Goal: Task Accomplishment & Management: Complete application form

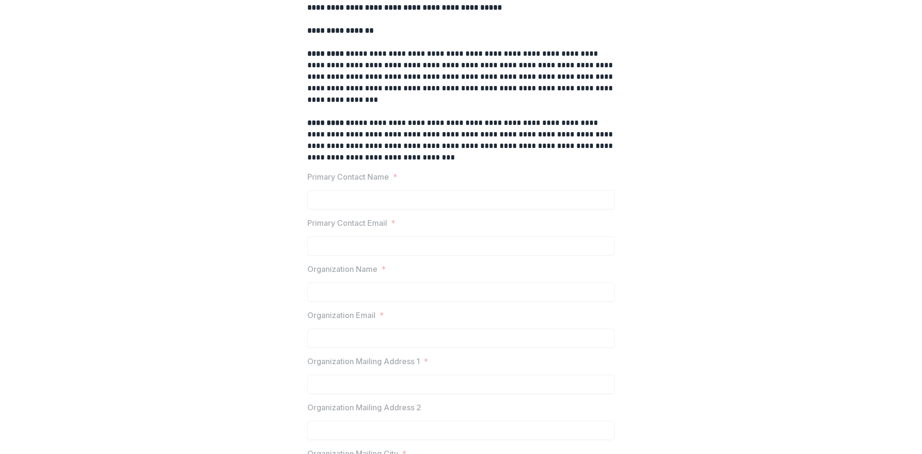
scroll to position [288, 0]
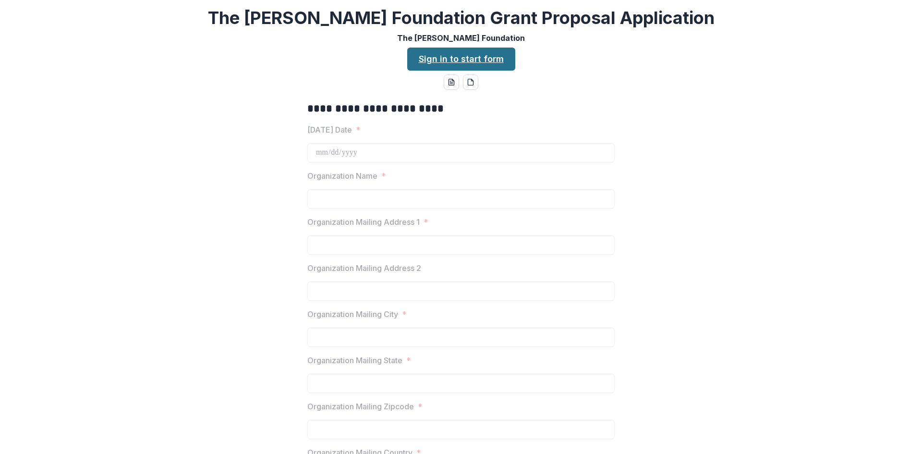
click at [440, 62] on link "Sign in to start form" at bounding box center [461, 59] width 108 height 23
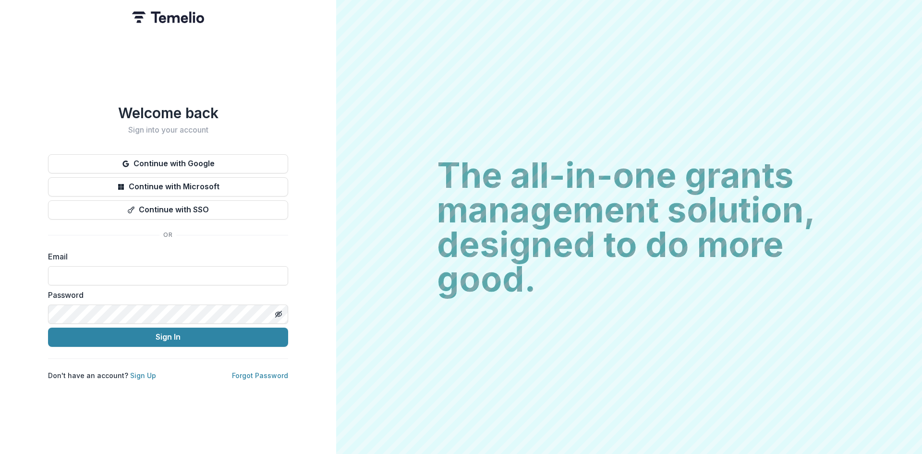
click at [275, 272] on keeper-lock "Open Keeper Popup" at bounding box center [275, 276] width 12 height 12
type input "**********"
click at [136, 327] on button "Sign In" at bounding box center [168, 336] width 240 height 19
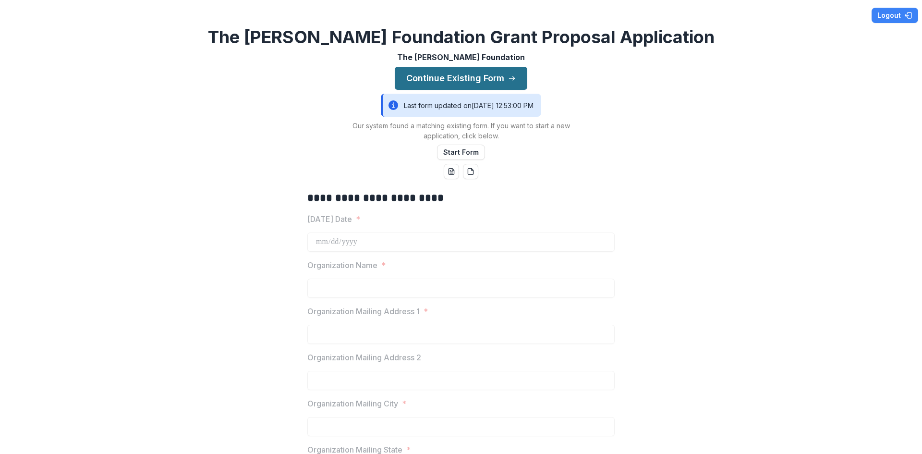
click at [447, 73] on button "Continue Existing Form" at bounding box center [461, 78] width 133 height 23
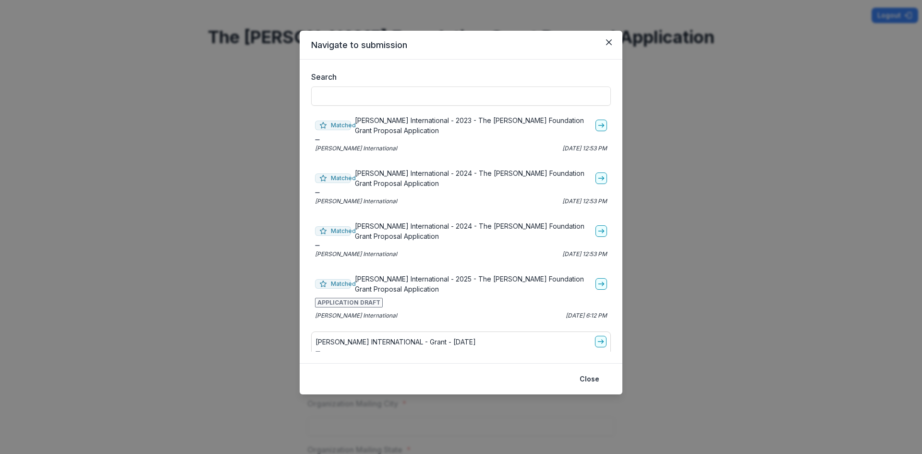
scroll to position [17, 0]
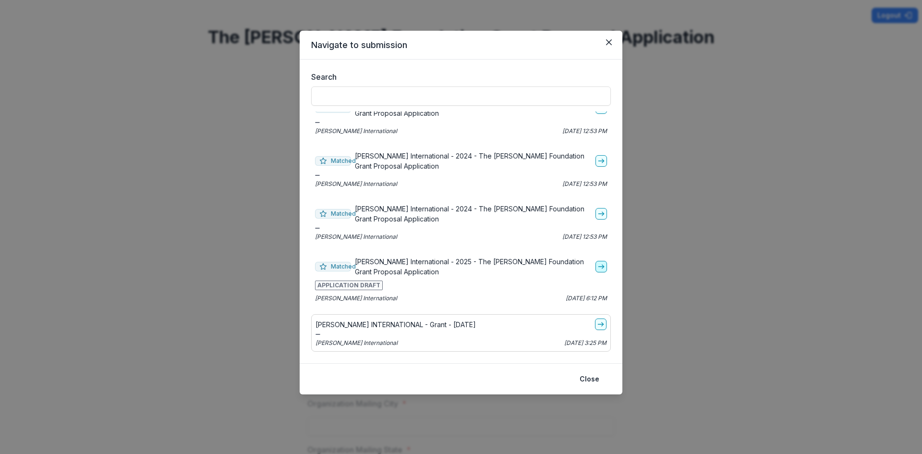
click at [602, 266] on polyline "go-to" at bounding box center [603, 267] width 2 height 4
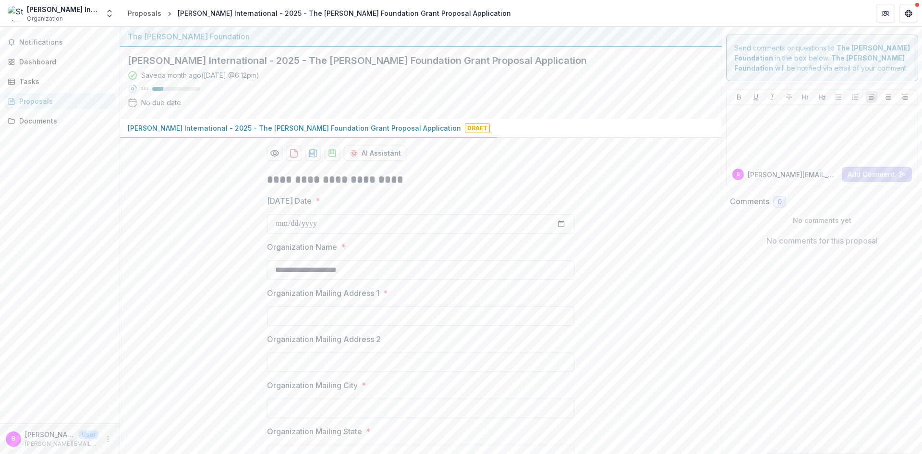
click at [393, 314] on input "Organization Mailing Address 1 *" at bounding box center [420, 315] width 307 height 19
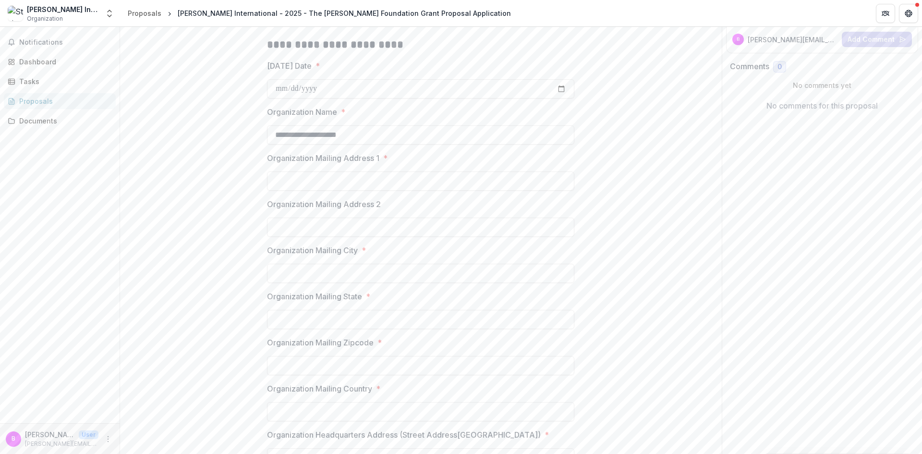
scroll to position [144, 0]
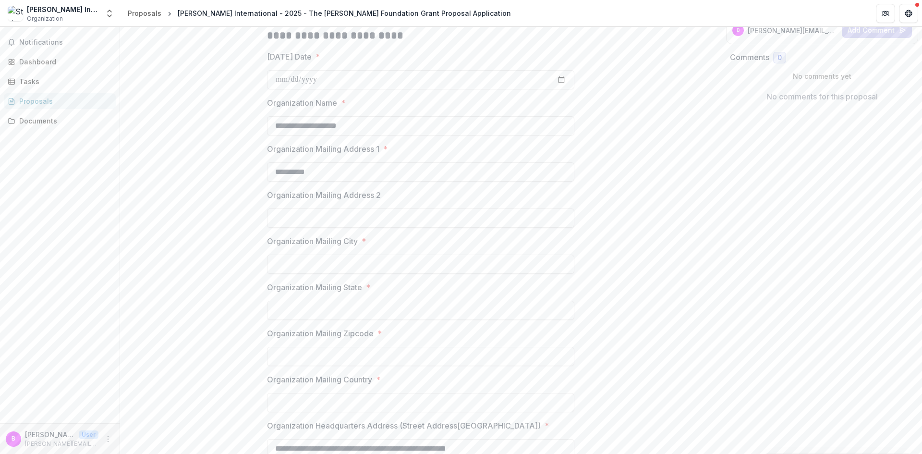
type input "**********"
drag, startPoint x: 55, startPoint y: 11, endPoint x: 29, endPoint y: 42, distance: 40.6
drag, startPoint x: 29, startPoint y: 42, endPoint x: 21, endPoint y: 61, distance: 21.1
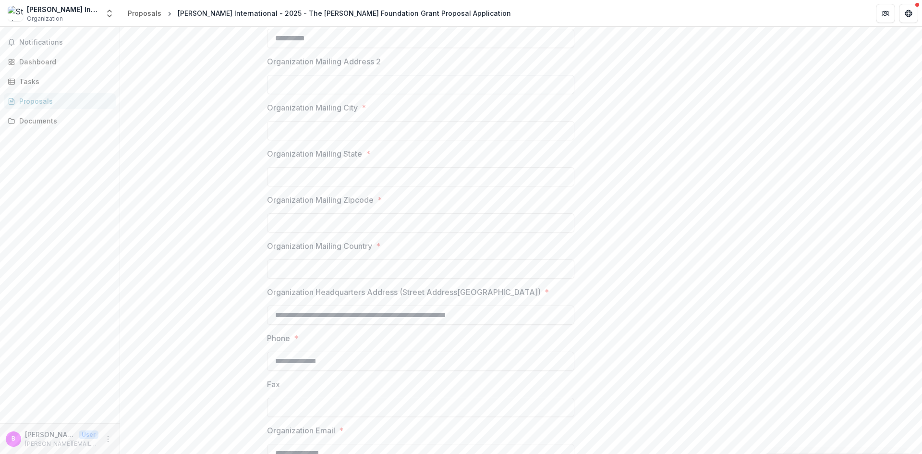
scroll to position [240, 0]
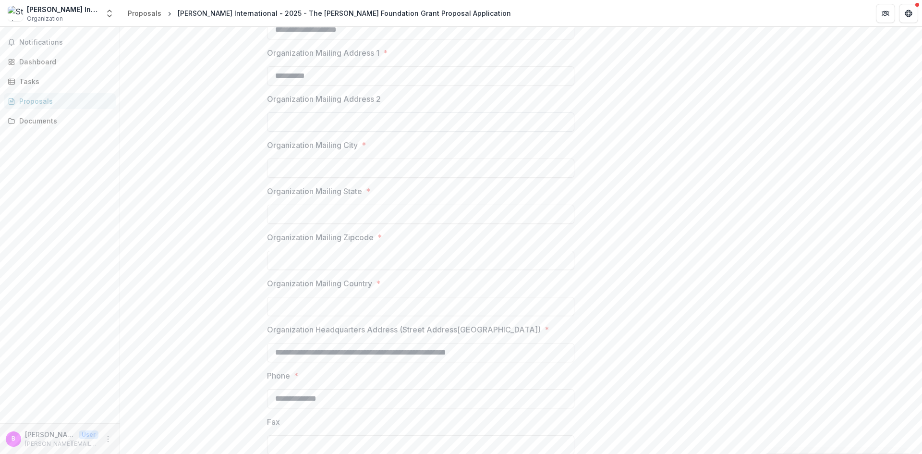
click at [290, 119] on input "Organization Mailing Address 2" at bounding box center [420, 121] width 307 height 19
type input "*******"
type input "**"
type input "*****"
click at [318, 309] on input "Organization Mailing Country *" at bounding box center [420, 306] width 307 height 19
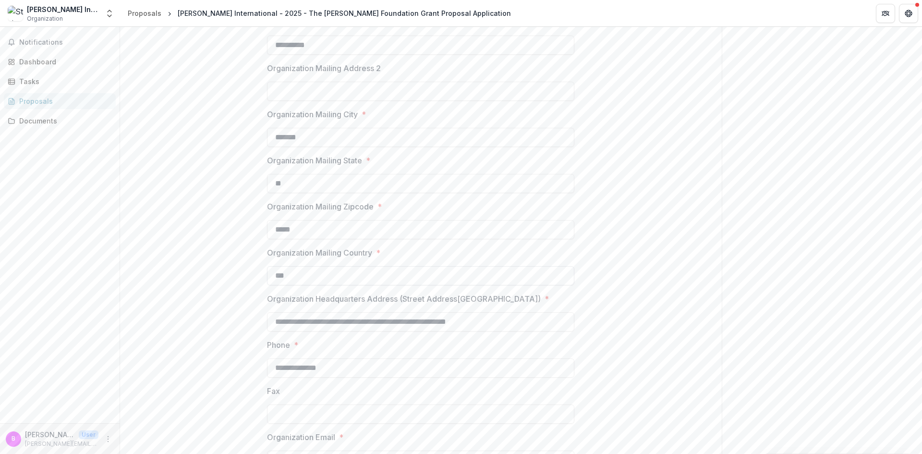
scroll to position [288, 0]
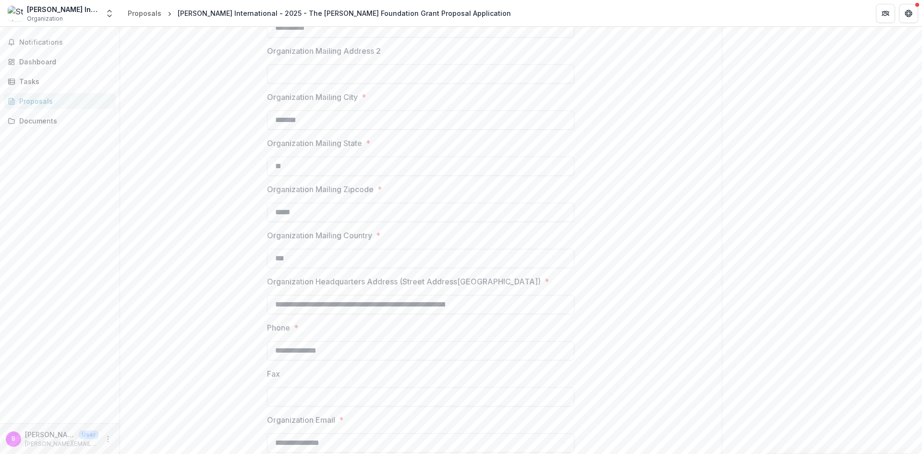
type input "***"
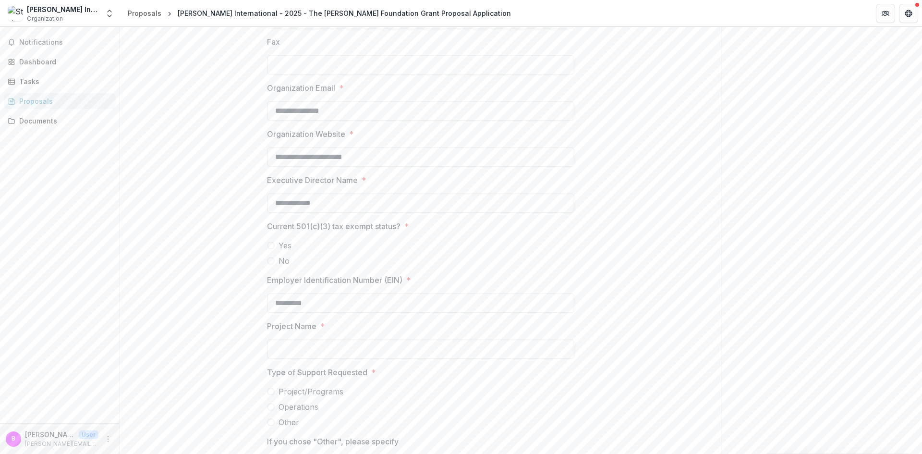
scroll to position [624, 0]
click at [275, 238] on label "Yes" at bounding box center [420, 241] width 307 height 12
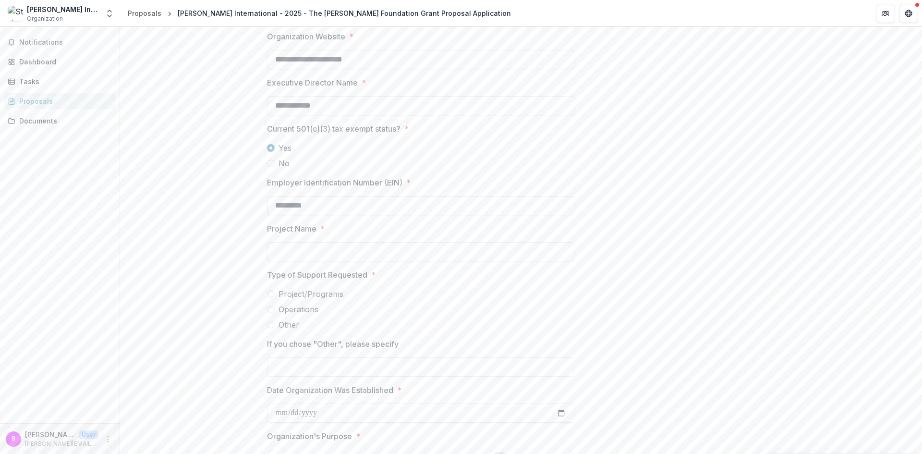
scroll to position [720, 0]
click at [289, 252] on input "Project Name *" at bounding box center [420, 248] width 307 height 19
click at [313, 305] on span "Operations" at bounding box center [298, 307] width 40 height 12
type input "**********"
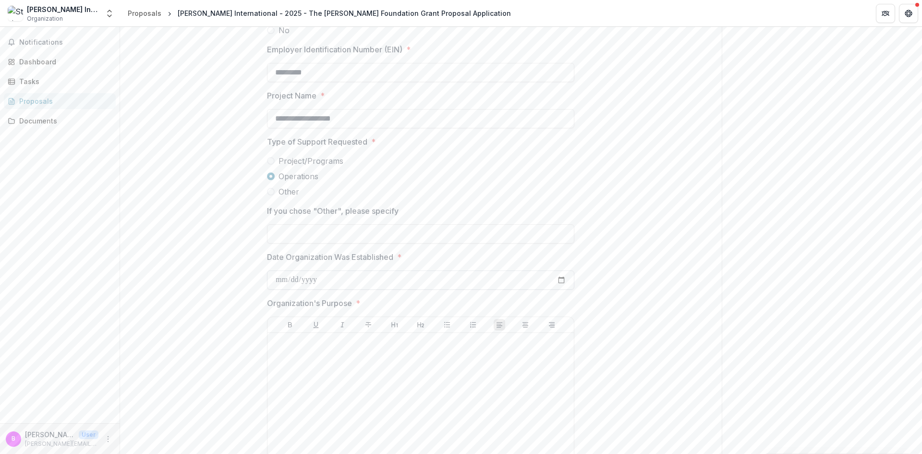
scroll to position [864, 0]
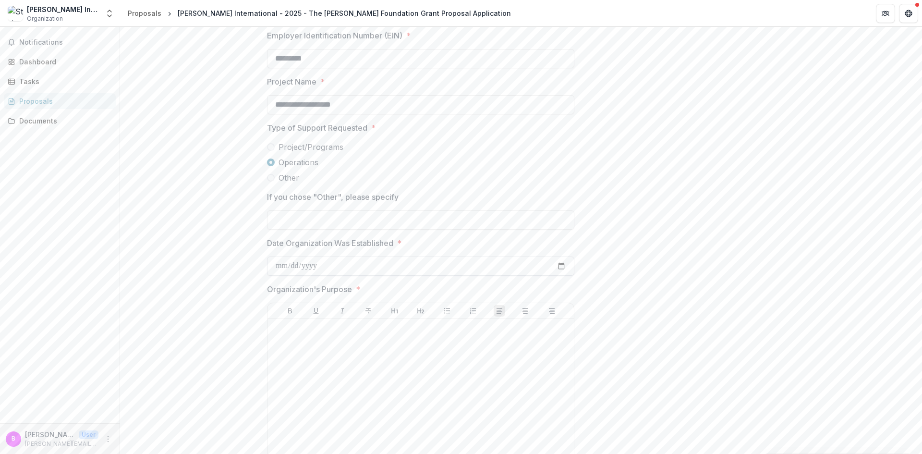
click at [316, 268] on input "Date Organization Was Established *" at bounding box center [420, 265] width 307 height 19
click at [278, 266] on input "Date Organization Was Established *" at bounding box center [420, 265] width 307 height 19
type input "**********"
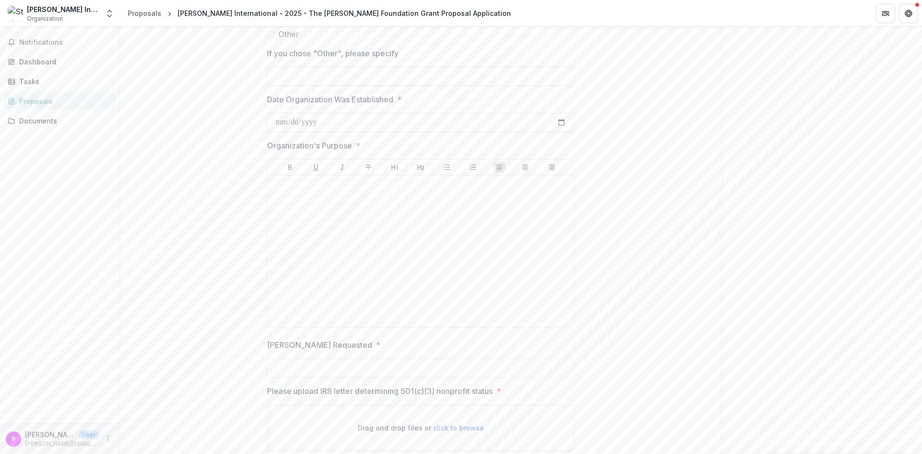
scroll to position [1008, 0]
click at [325, 233] on div at bounding box center [420, 251] width 299 height 144
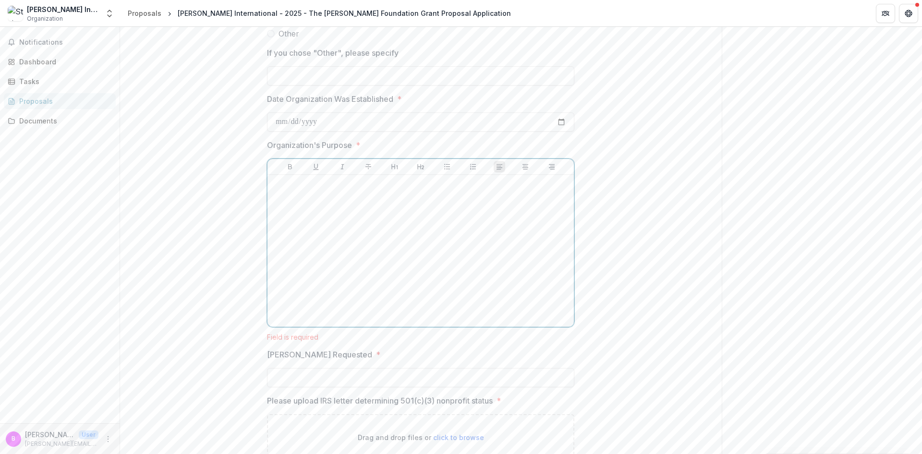
click at [551, 246] on div at bounding box center [420, 251] width 299 height 144
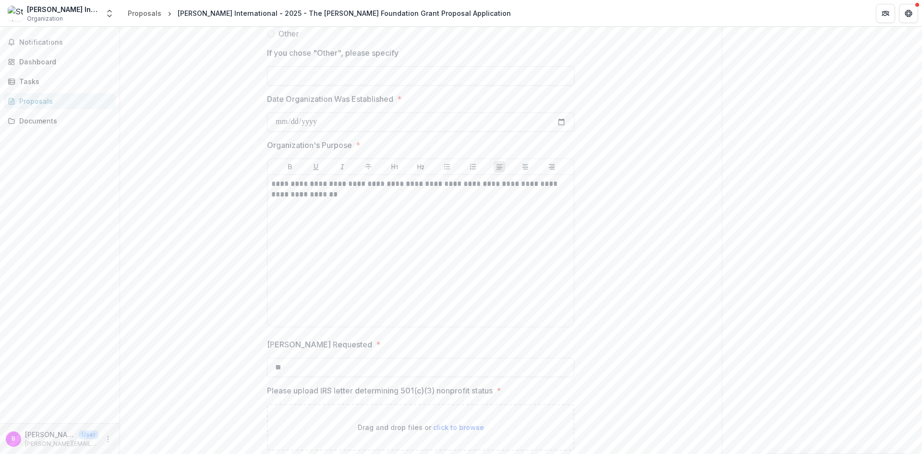
click at [303, 365] on input "**" at bounding box center [420, 367] width 307 height 19
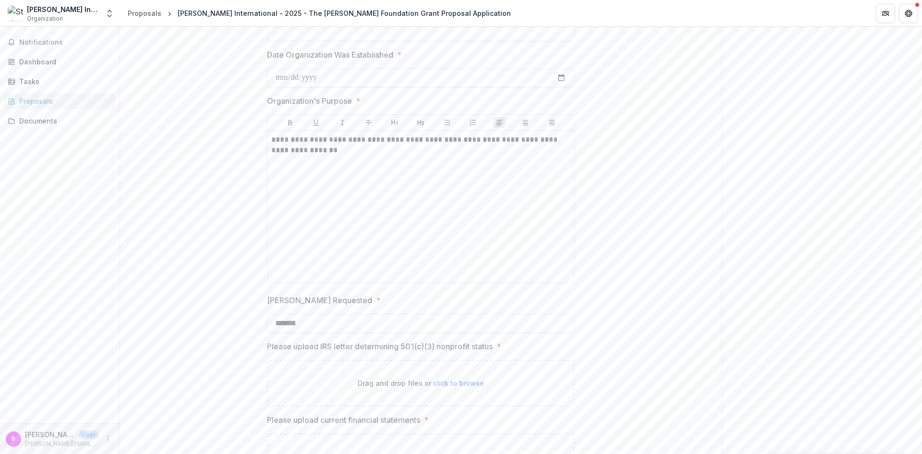
scroll to position [1104, 0]
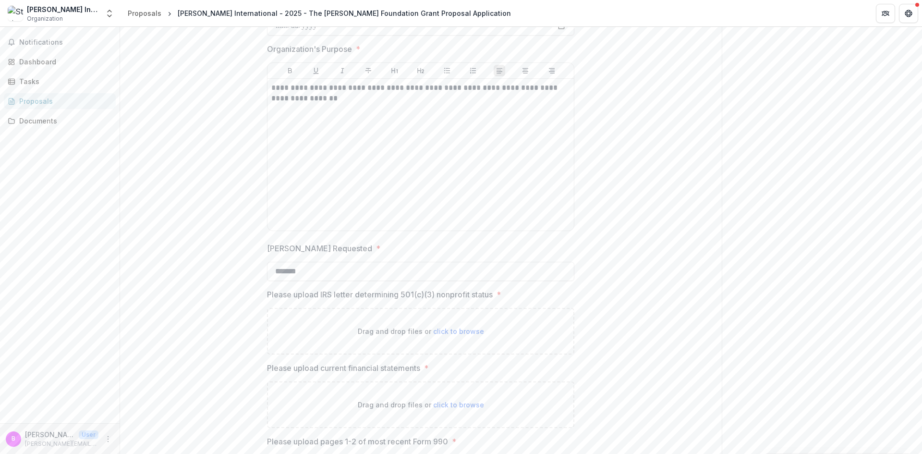
type input "*******"
click at [437, 330] on span "click to browse" at bounding box center [458, 331] width 51 height 8
type input "**********"
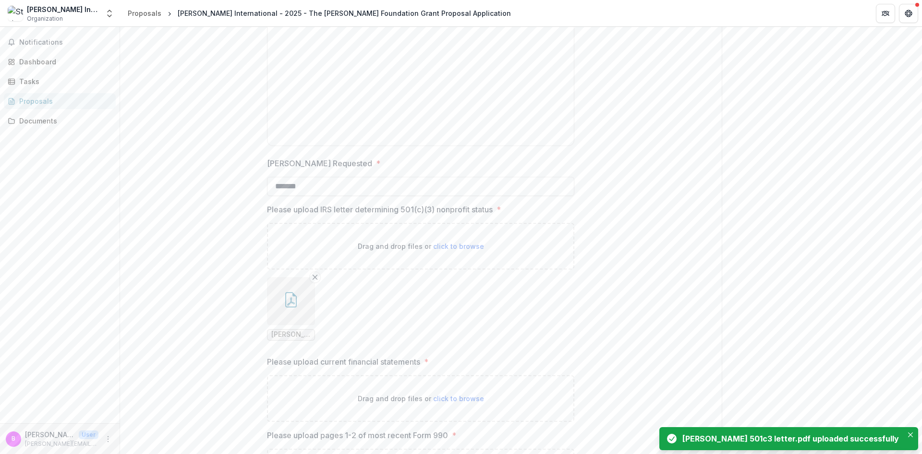
scroll to position [1200, 0]
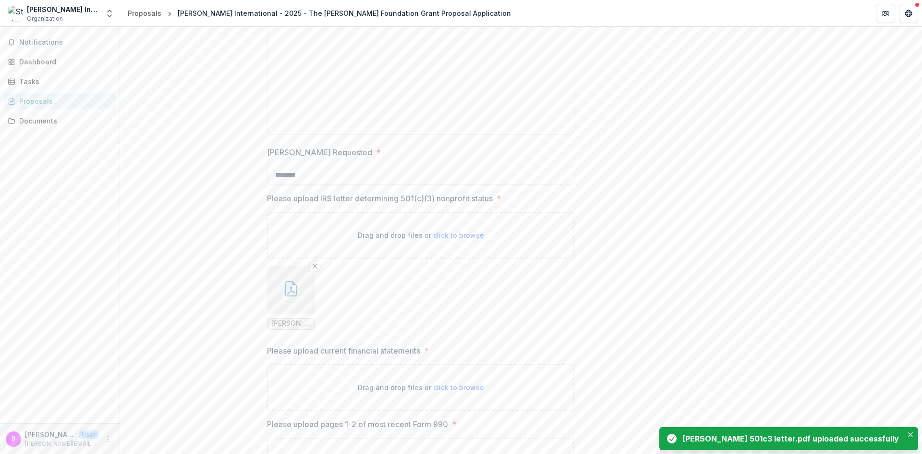
click at [437, 388] on span "click to browse" at bounding box center [458, 387] width 51 height 8
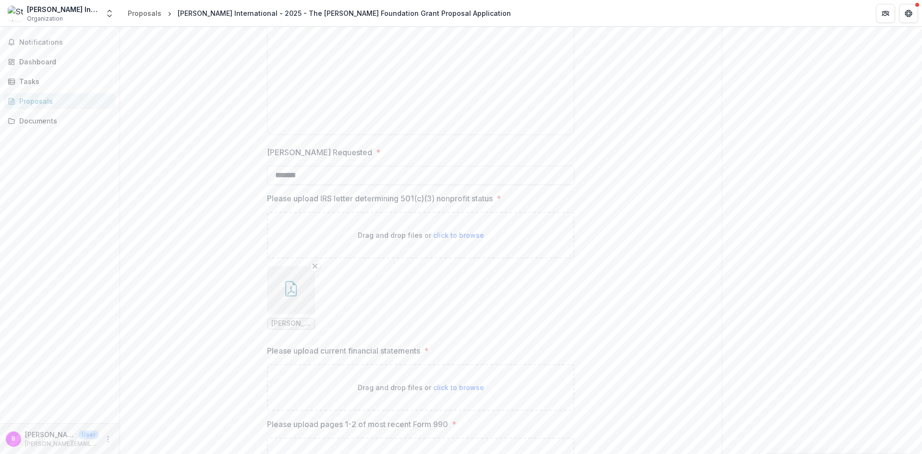
type input "**********"
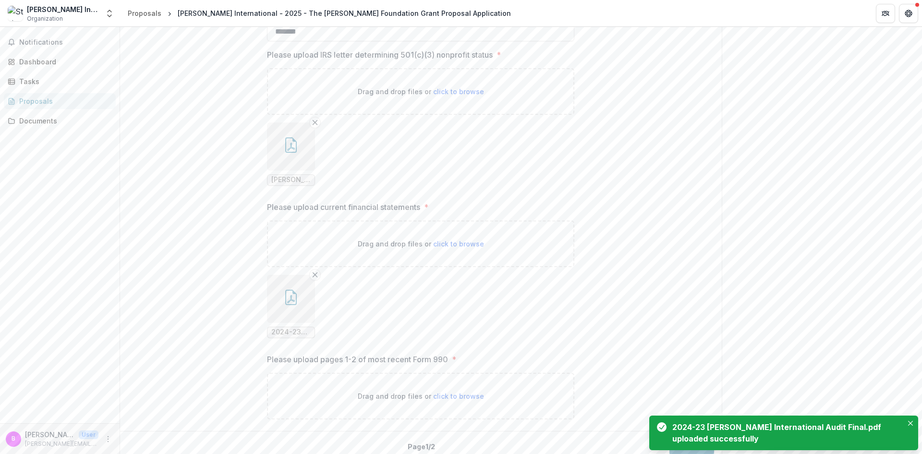
scroll to position [1352, 0]
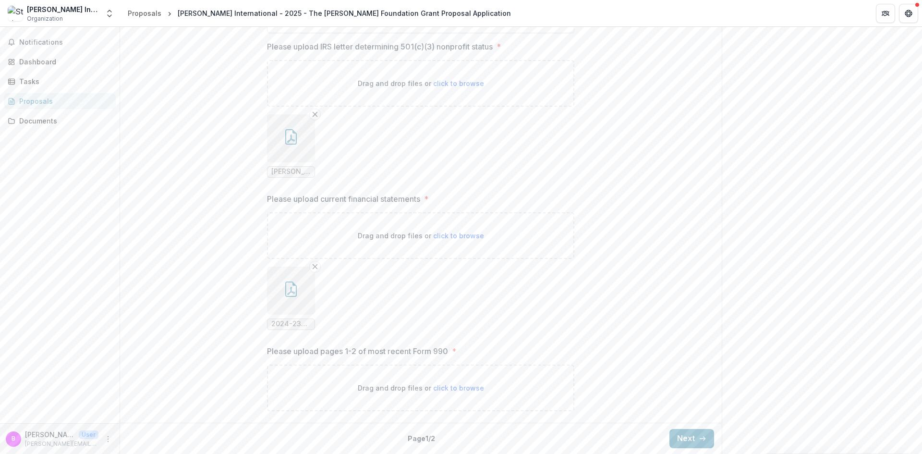
click at [678, 440] on button "Next" at bounding box center [691, 438] width 45 height 19
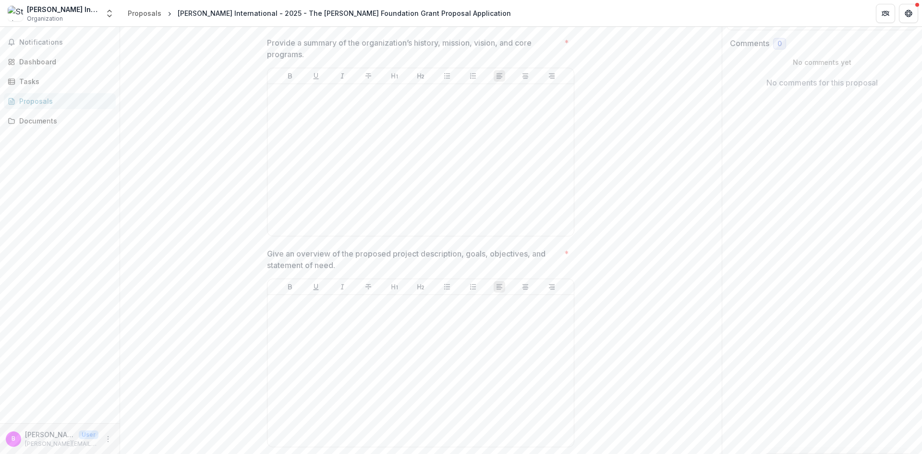
scroll to position [0, 0]
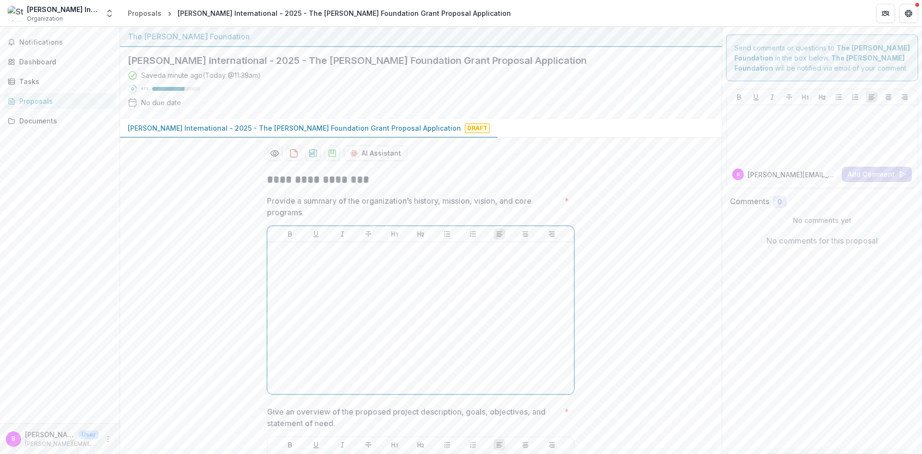
click at [422, 296] on div at bounding box center [420, 318] width 299 height 144
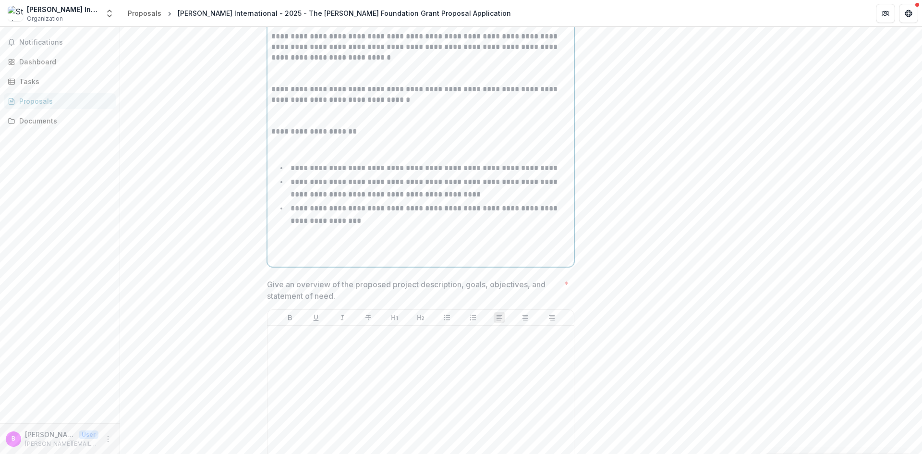
scroll to position [460, 0]
click at [386, 350] on div at bounding box center [420, 398] width 299 height 144
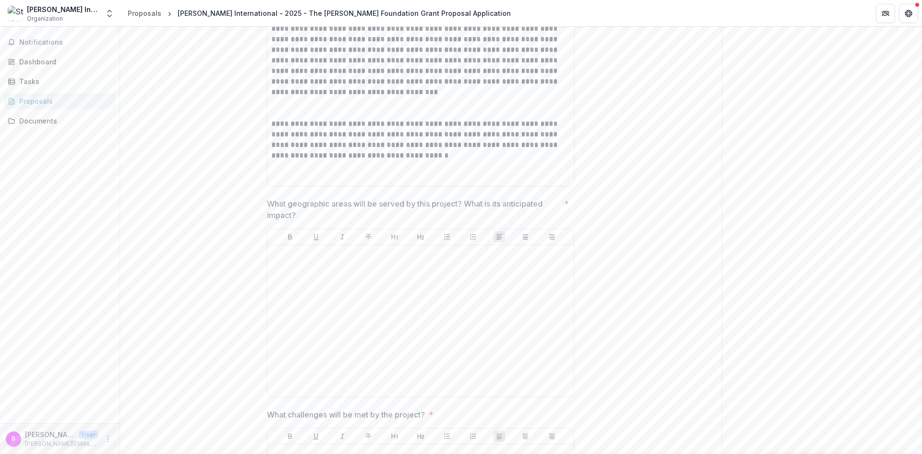
scroll to position [979, 0]
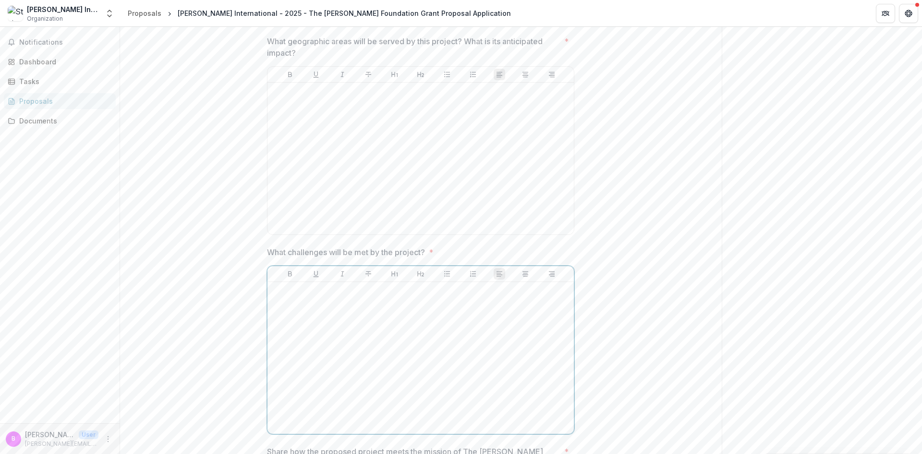
click at [442, 350] on div at bounding box center [420, 358] width 299 height 144
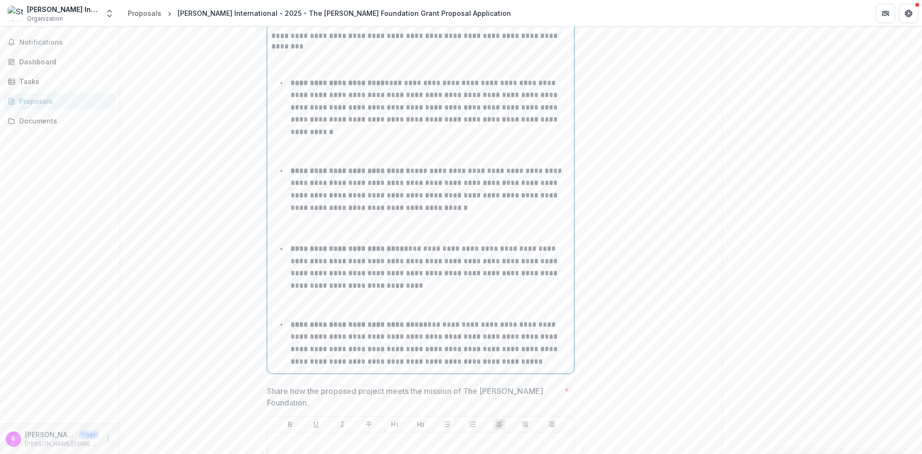
scroll to position [1244, 0]
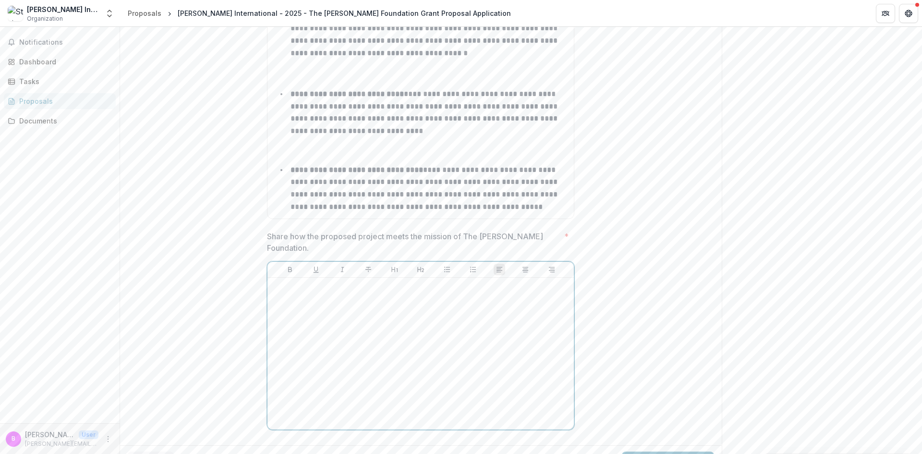
click at [387, 302] on div at bounding box center [420, 353] width 299 height 144
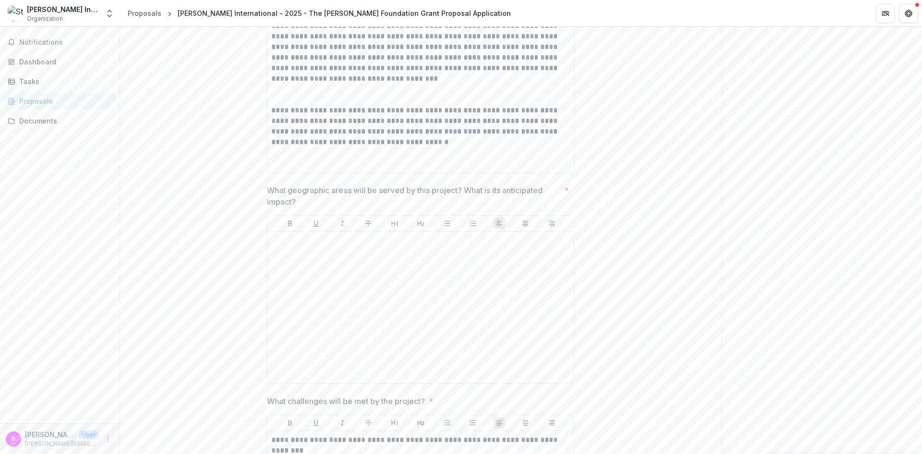
scroll to position [820, 0]
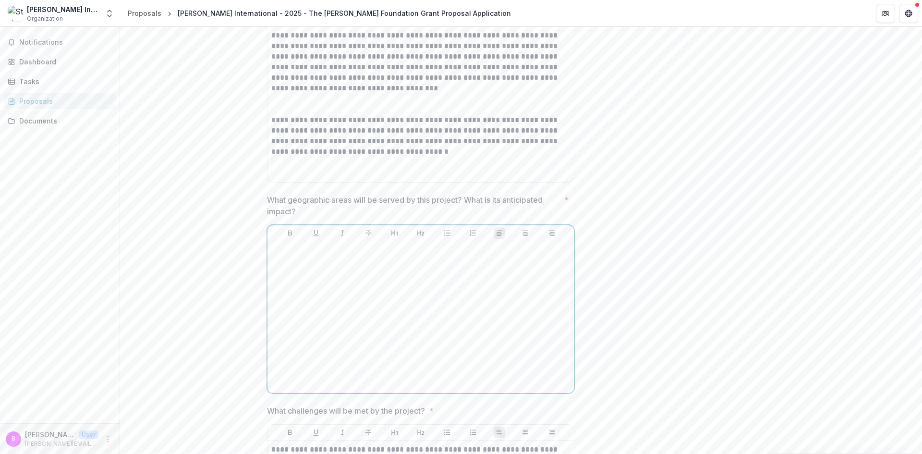
click at [361, 282] on div at bounding box center [420, 317] width 299 height 144
click at [533, 265] on div at bounding box center [420, 317] width 299 height 144
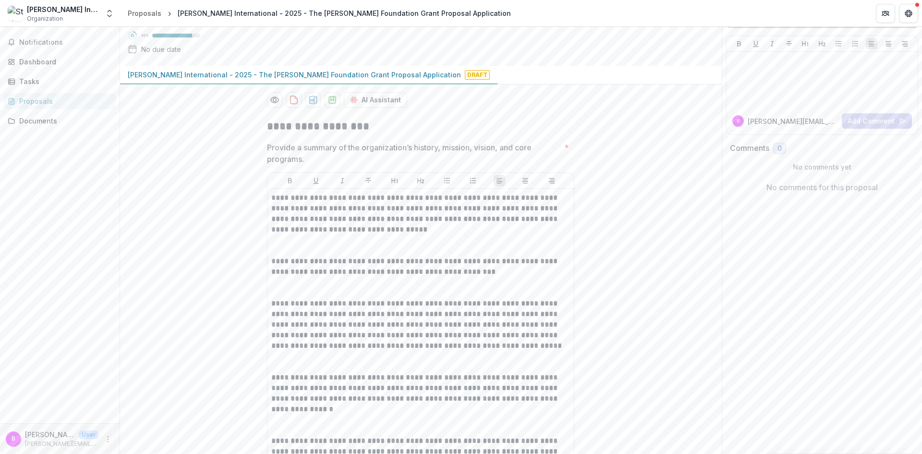
scroll to position [0, 0]
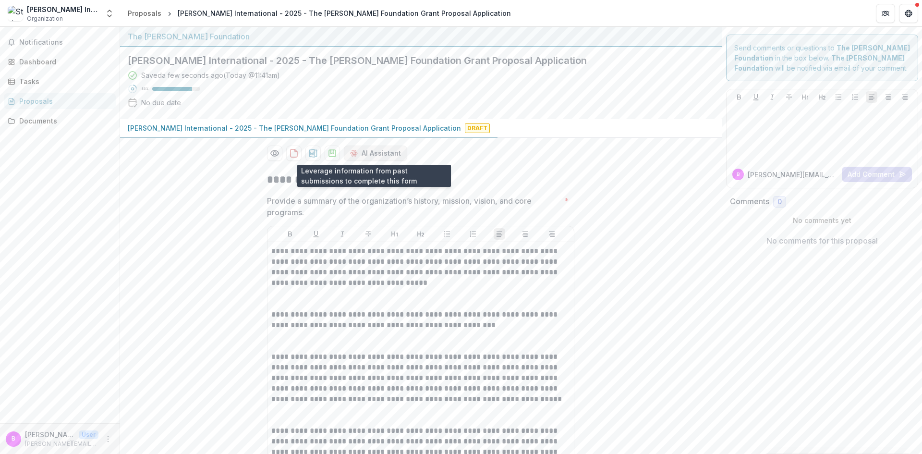
click at [396, 151] on button "AI Assistant" at bounding box center [375, 152] width 63 height 15
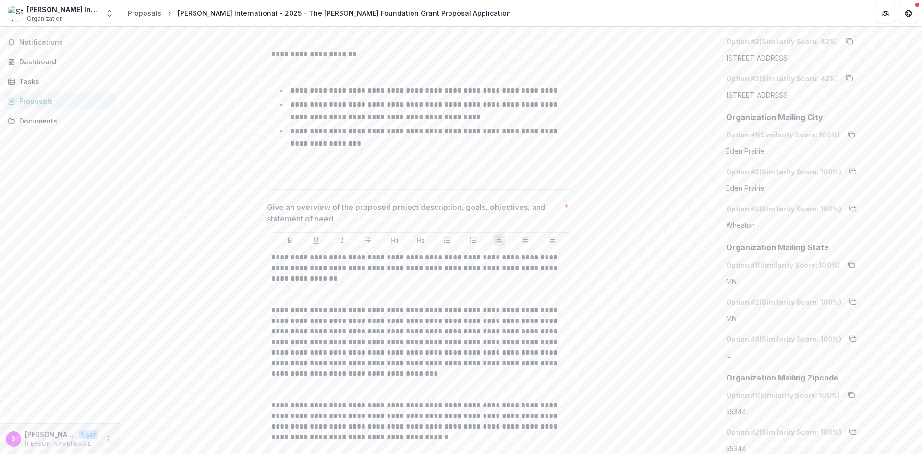
scroll to position [672, 0]
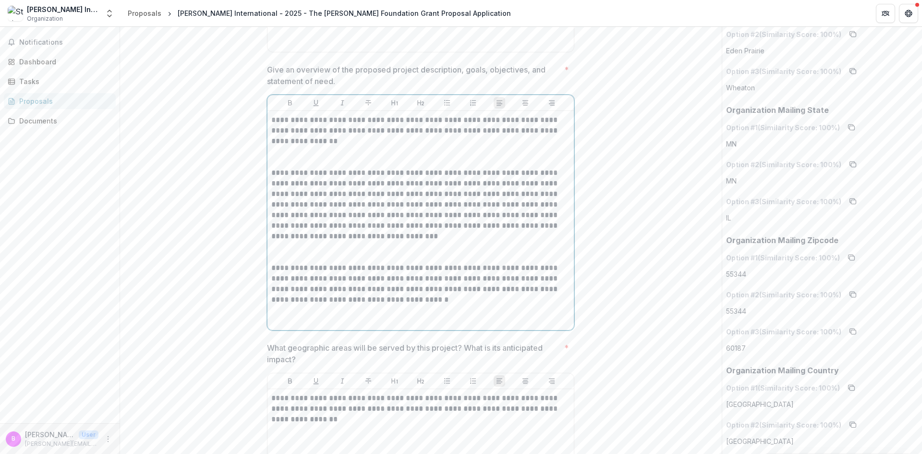
click at [431, 236] on p "**********" at bounding box center [420, 205] width 299 height 74
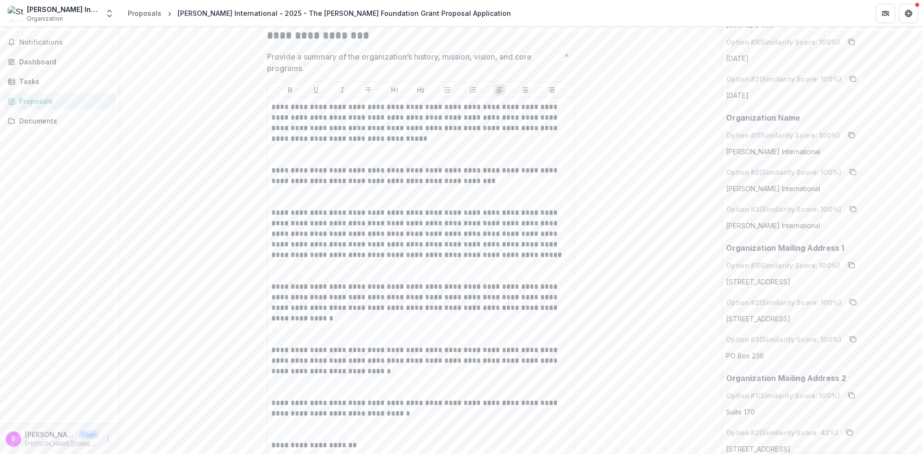
scroll to position [0, 0]
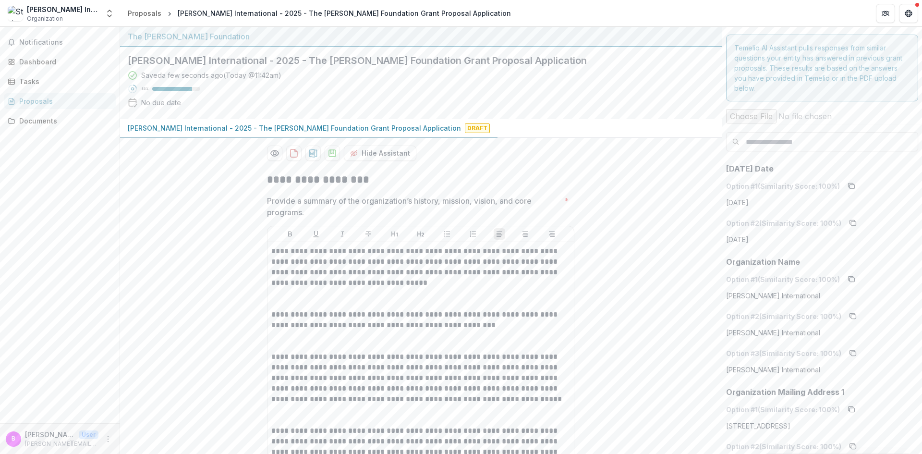
click at [466, 92] on div "Saved a few seconds ago ( [DATE] @ 11:42am ) 83 % No due date" at bounding box center [413, 90] width 571 height 41
click at [181, 126] on p "[PERSON_NAME] International - 2025 - The [PERSON_NAME] Foundation Grant Proposa…" at bounding box center [294, 128] width 333 height 10
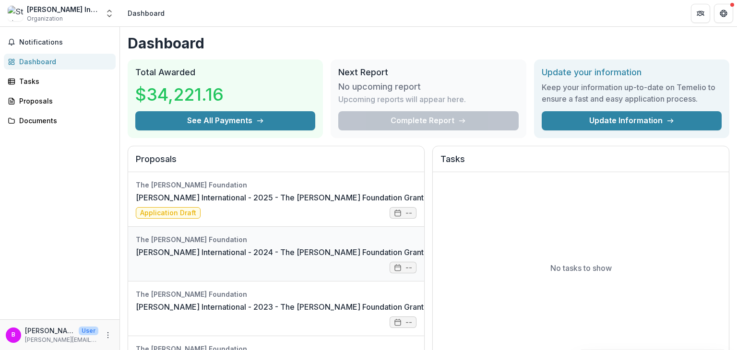
click at [166, 247] on link "[PERSON_NAME] International - 2024 - The [PERSON_NAME] Foundation Grant Proposa…" at bounding box center [318, 253] width 365 height 12
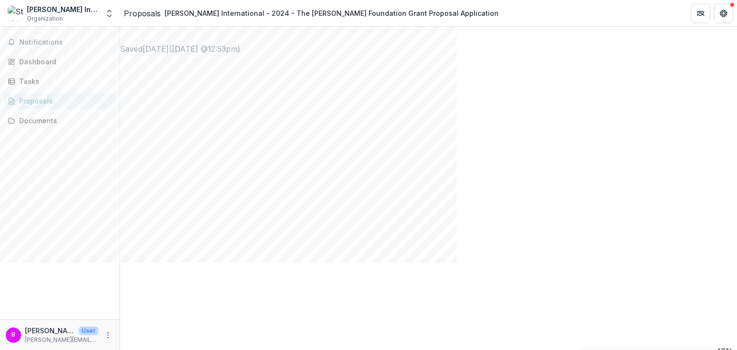
scroll to position [1104, 0]
click at [43, 121] on div "Documents" at bounding box center [63, 121] width 89 height 10
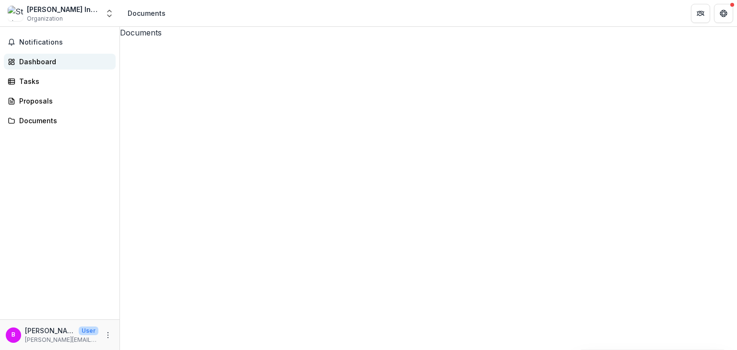
click at [44, 68] on link "Dashboard" at bounding box center [60, 62] width 112 height 16
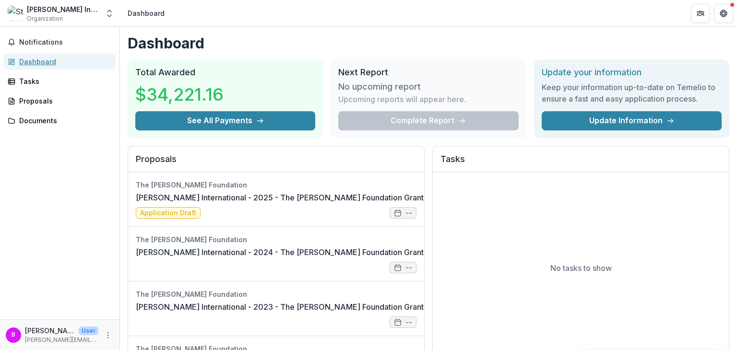
scroll to position [240, 0]
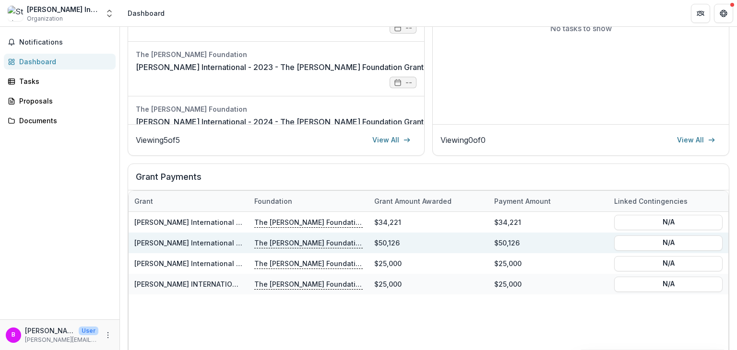
click at [269, 243] on p "The [PERSON_NAME] Foundation" at bounding box center [308, 243] width 109 height 11
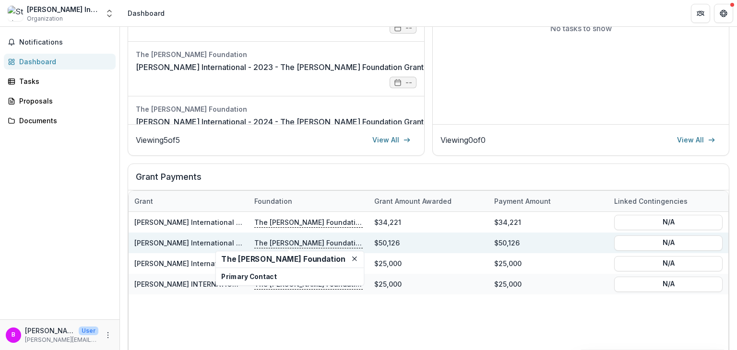
click at [186, 242] on link "[PERSON_NAME] International - 2024 - The [PERSON_NAME] Foundation Grant Proposa…" at bounding box center [301, 243] width 334 height 8
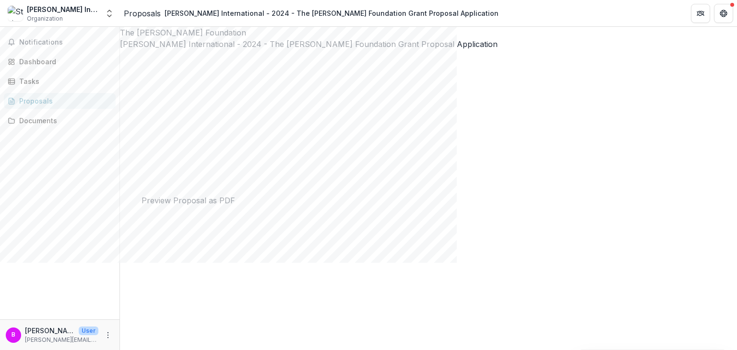
click at [8, 350] on button "Close" at bounding box center [4, 356] width 8 height 12
click at [49, 103] on div "Proposals" at bounding box center [63, 101] width 89 height 10
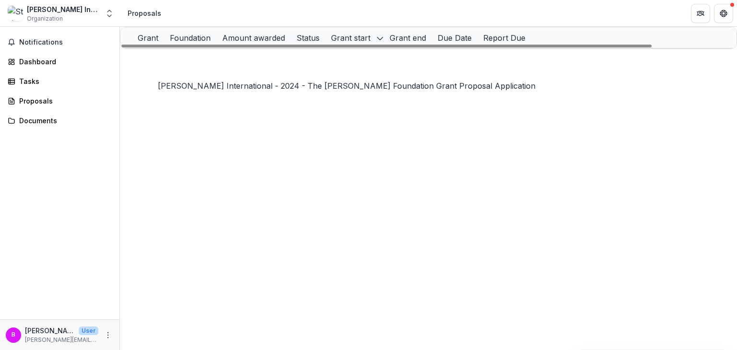
click at [196, 63] on link "[PERSON_NAME] International - 2024 - The [PERSON_NAME] Foundation Grant Proposa…" at bounding box center [317, 59] width 334 height 8
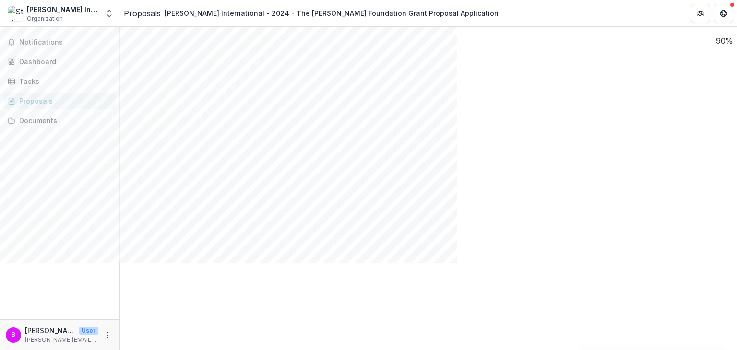
scroll to position [1008, 0]
drag, startPoint x: 248, startPoint y: 183, endPoint x: 168, endPoint y: 170, distance: 80.8
copy p "**********"
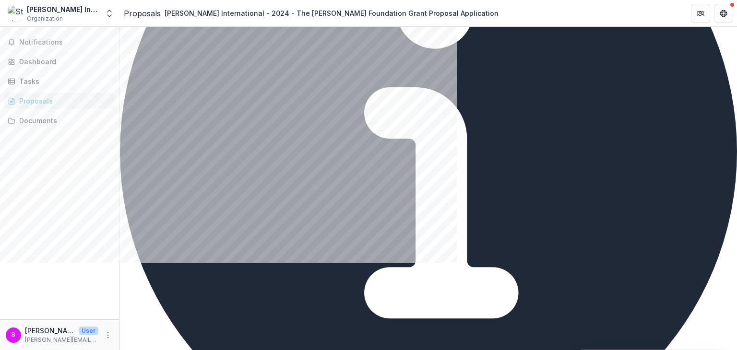
scroll to position [2381, 0]
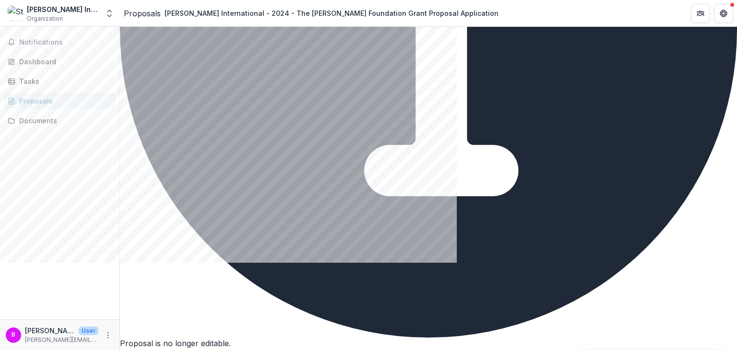
drag, startPoint x: 232, startPoint y: 257, endPoint x: 175, endPoint y: 230, distance: 63.6
copy p "**********"
